Goal: Obtain resource: Download file/media

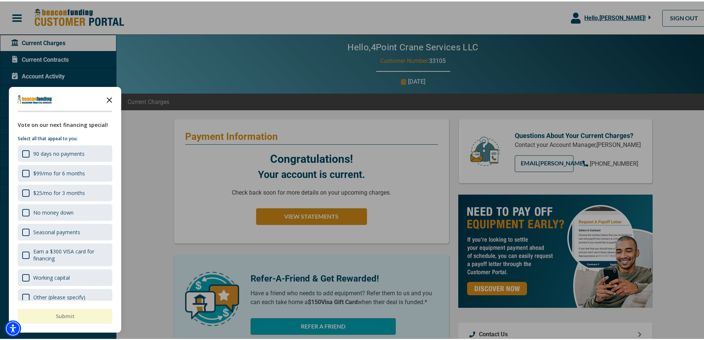
click at [108, 97] on polygon "Close the survey" at bounding box center [110, 99] width 6 height 6
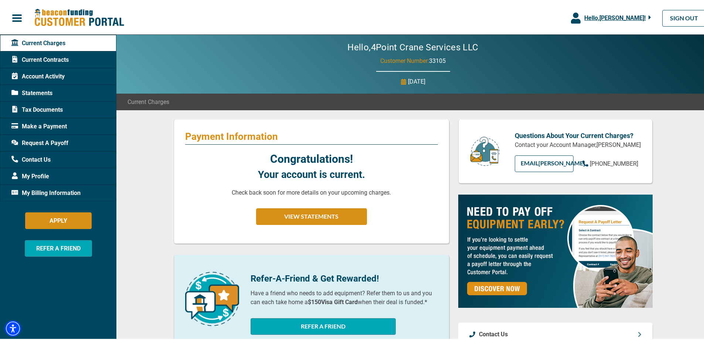
click at [39, 91] on span "Statements" at bounding box center [31, 91] width 41 height 9
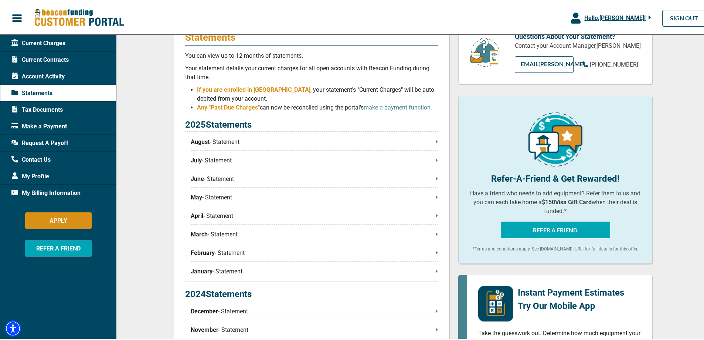
scroll to position [111, 0]
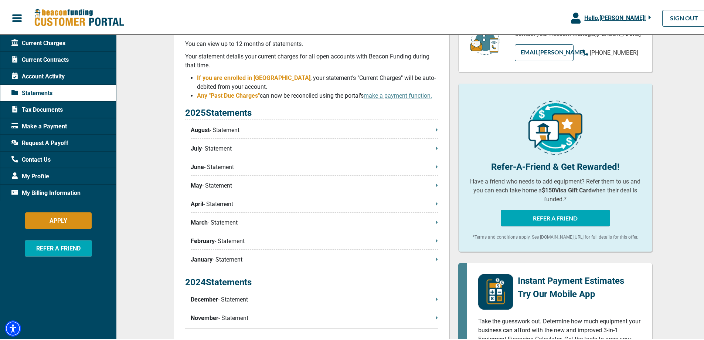
click at [436, 129] on icon at bounding box center [437, 127] width 2 height 3
click at [65, 112] on div "Tax Documents" at bounding box center [58, 108] width 116 height 17
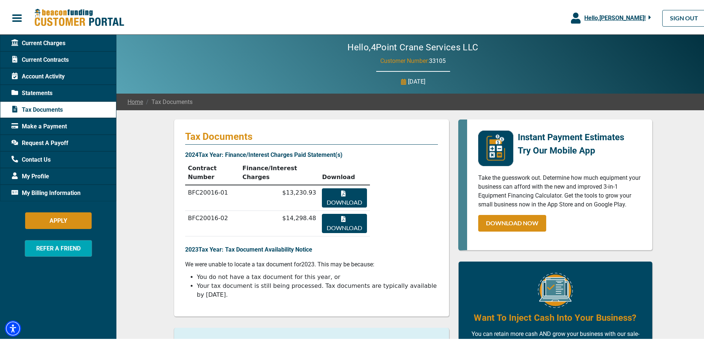
click at [333, 187] on button "Download" at bounding box center [344, 196] width 45 height 19
click at [340, 212] on button "Download" at bounding box center [344, 221] width 45 height 19
click at [58, 88] on div "Statements" at bounding box center [58, 91] width 116 height 17
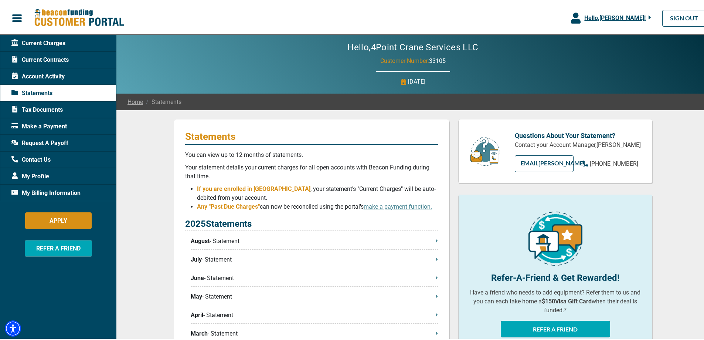
click at [39, 40] on span "Current Charges" at bounding box center [38, 41] width 54 height 9
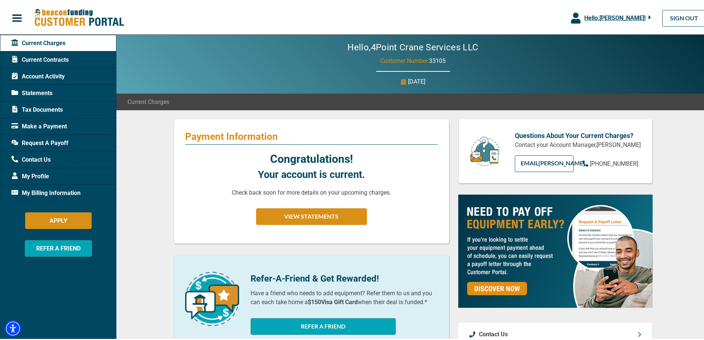
click at [48, 57] on span "Current Contracts" at bounding box center [39, 58] width 57 height 9
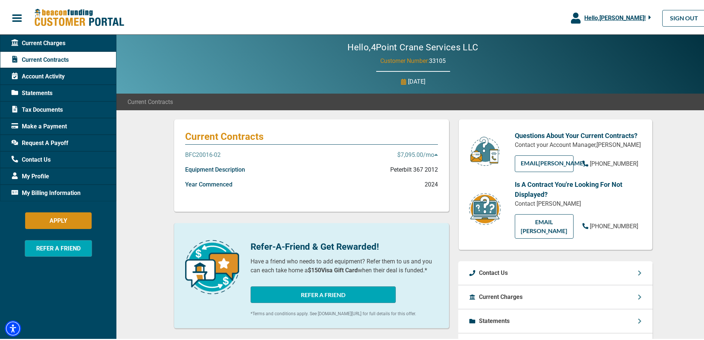
click at [434, 152] on icon at bounding box center [436, 153] width 4 height 6
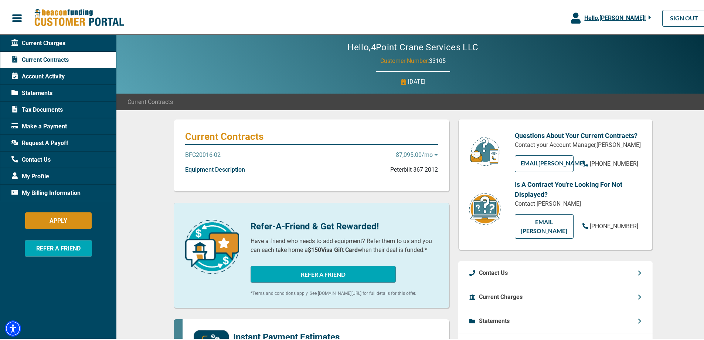
click at [434, 152] on icon at bounding box center [435, 153] width 3 height 2
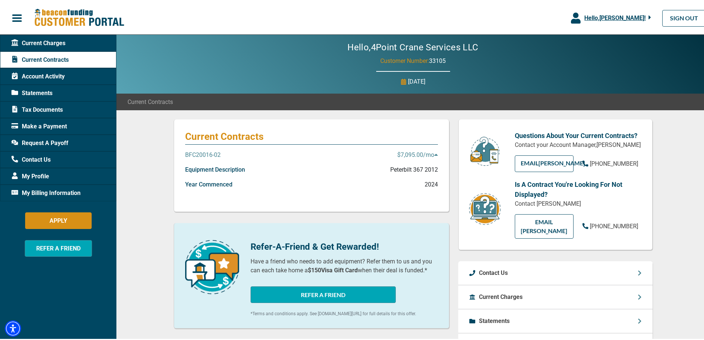
click at [42, 43] on span "Current Charges" at bounding box center [38, 41] width 54 height 9
